Goal: Check status

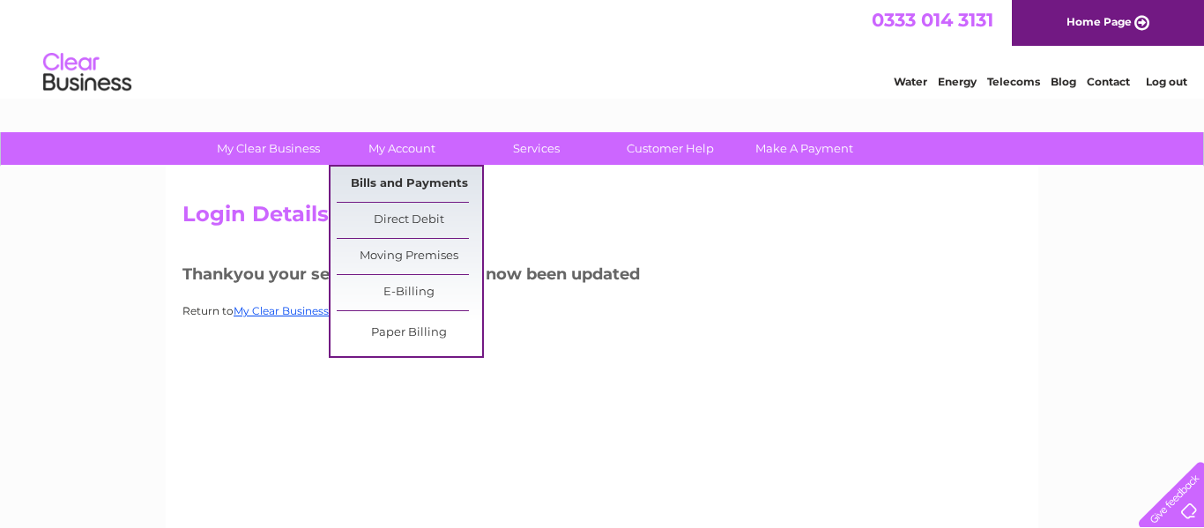
click at [404, 181] on link "Bills and Payments" at bounding box center [409, 184] width 145 height 35
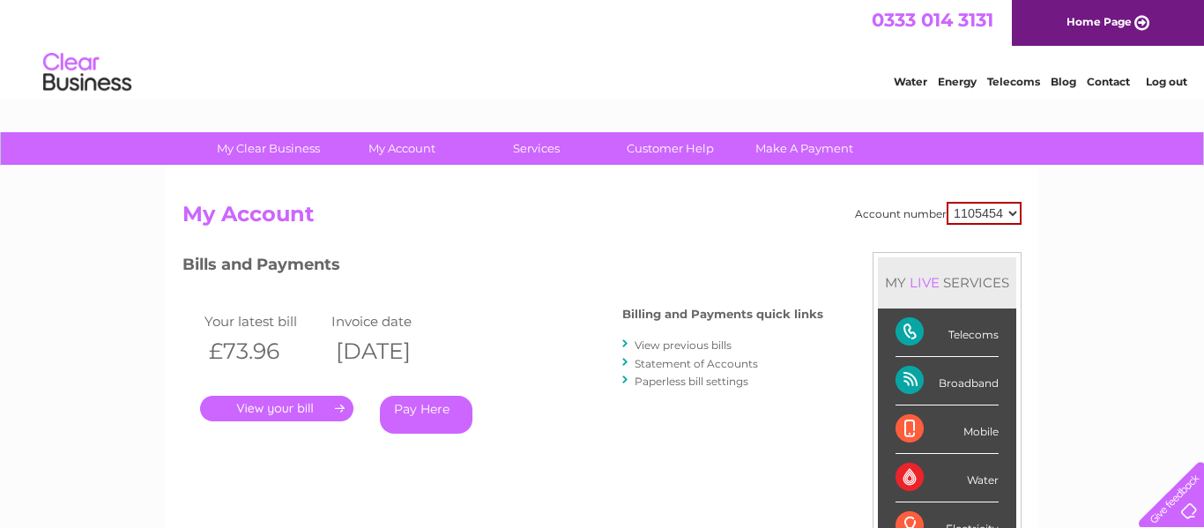
click at [277, 400] on link "." at bounding box center [276, 409] width 153 height 26
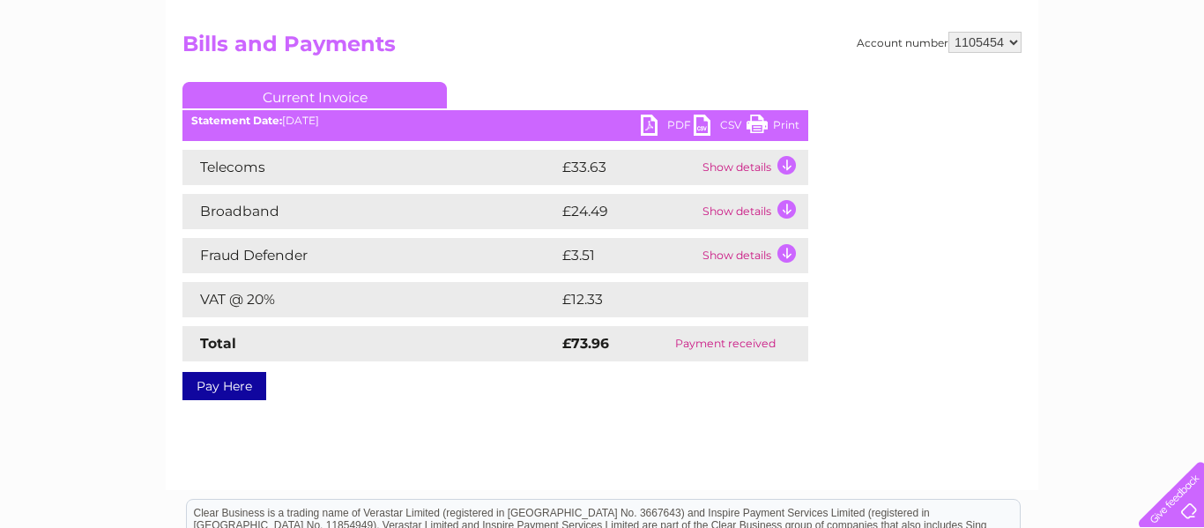
scroll to position [174, 0]
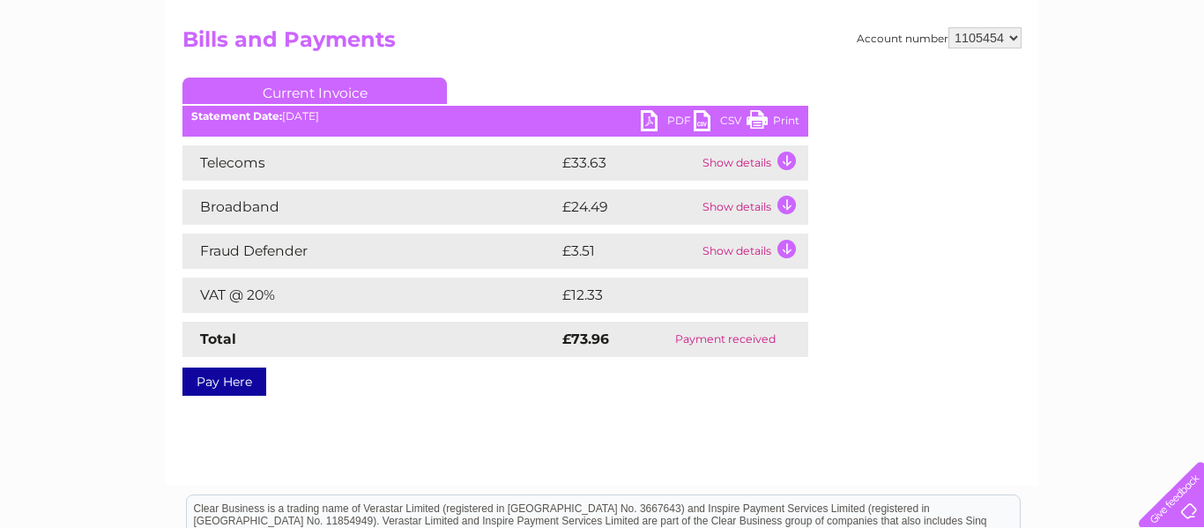
click at [786, 157] on td "Show details" at bounding box center [753, 162] width 110 height 35
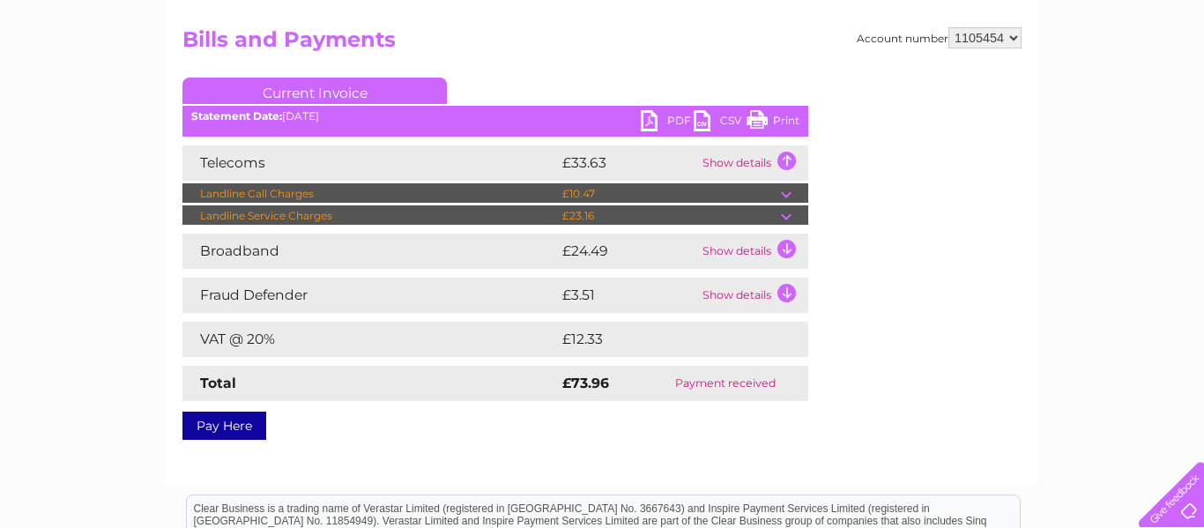
click at [787, 218] on td at bounding box center [794, 215] width 27 height 21
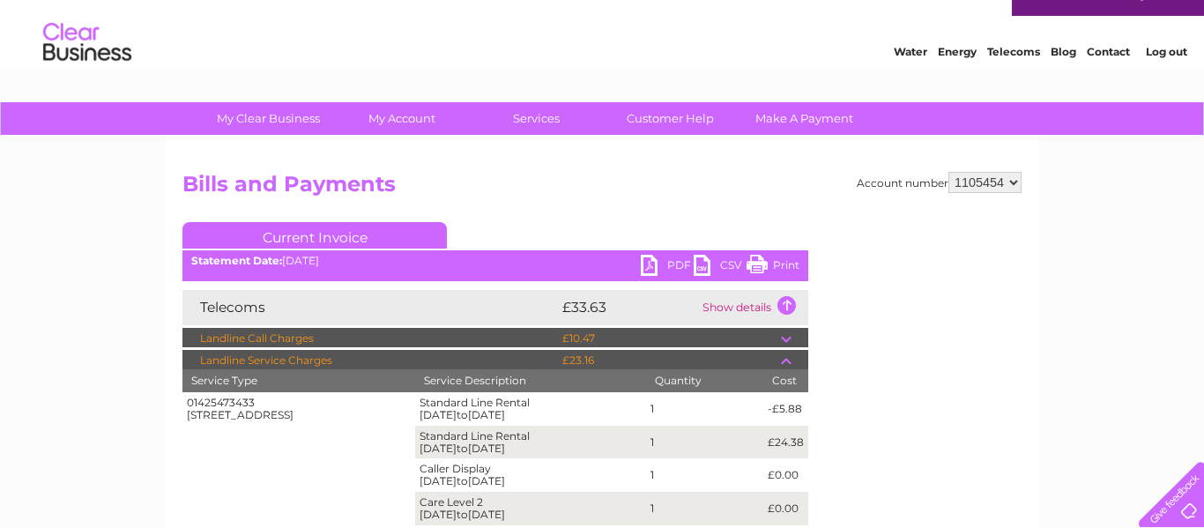
scroll to position [0, 0]
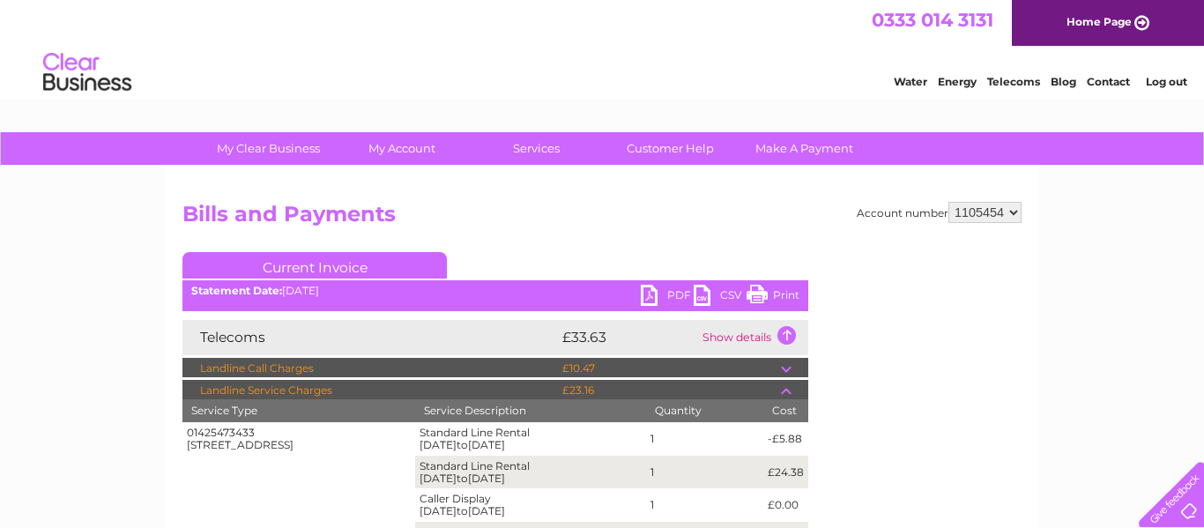
click at [1014, 211] on select "1105454" at bounding box center [984, 212] width 73 height 21
